Goal: Browse casually

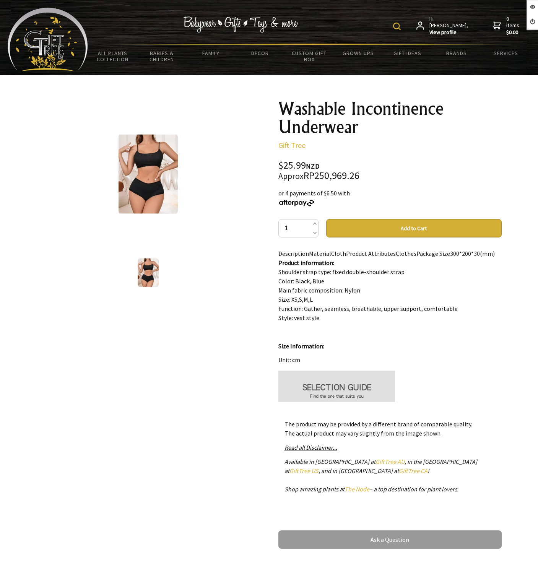
click at [244, 175] on div at bounding box center [148, 173] width 223 height 149
